Goal: Task Accomplishment & Management: Manage account settings

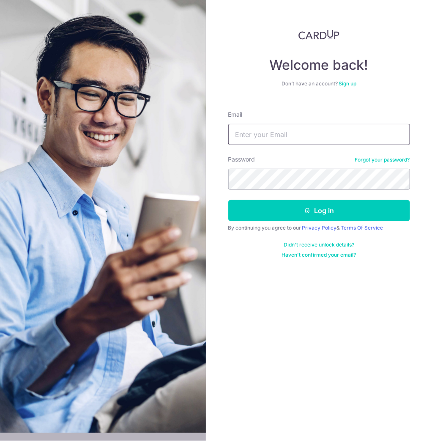
type input "[EMAIL_ADDRESS][DOMAIN_NAME]"
click at [386, 312] on div "Welcome back! Don’t have an account? Sign up Email [EMAIL_ADDRESS][DOMAIN_NAME]…" at bounding box center [319, 220] width 226 height 441
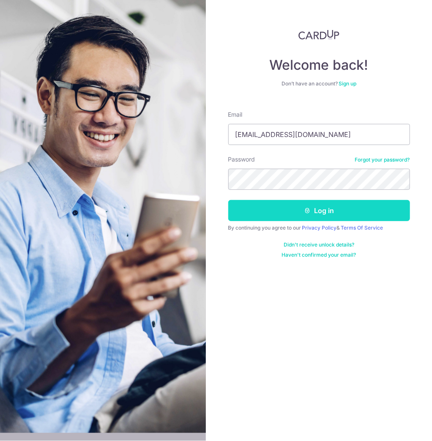
click at [345, 210] on button "Log in" at bounding box center [319, 210] width 182 height 21
